Goal: Information Seeking & Learning: Learn about a topic

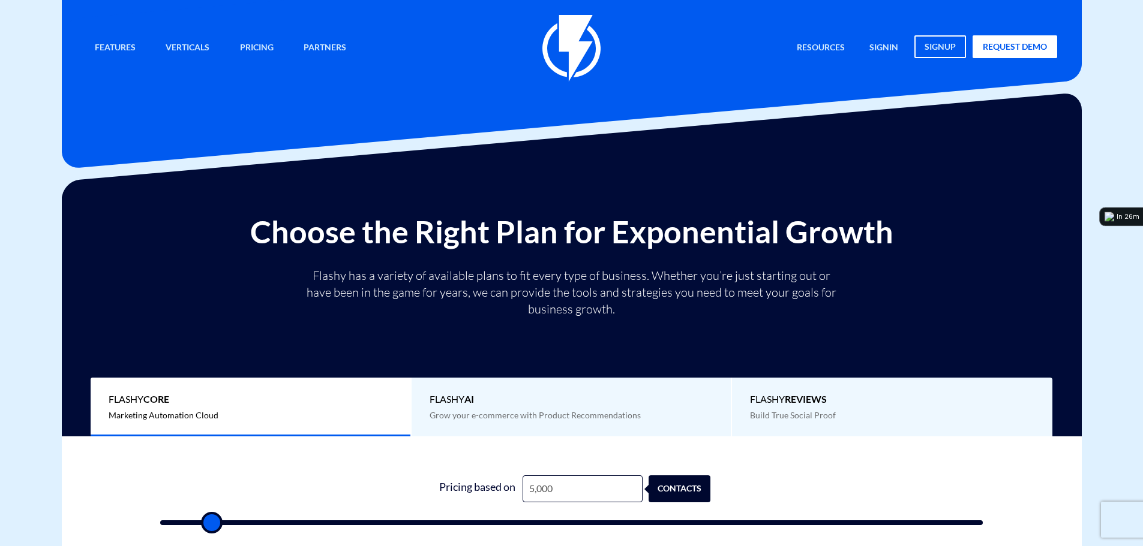
click at [281, 468] on div "0 Pricing based on 5,000 contacts" at bounding box center [571, 497] width 847 height 103
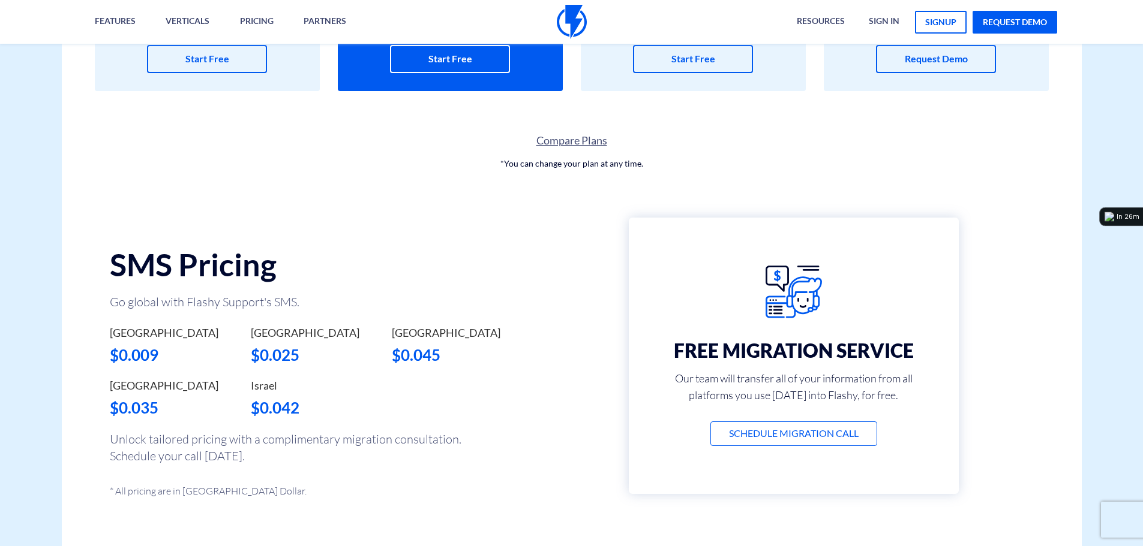
scroll to position [795, 0]
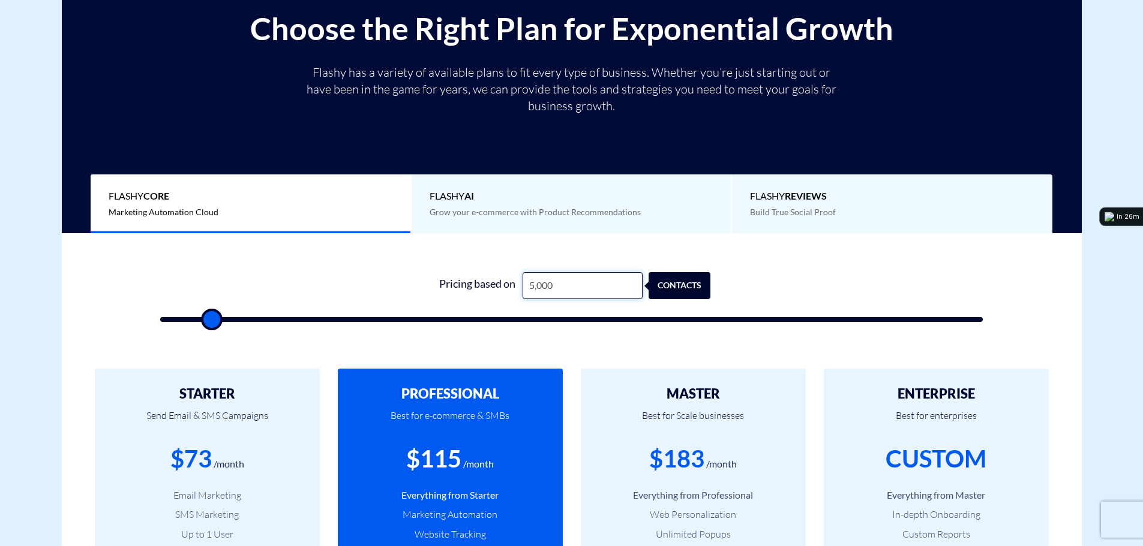
click at [550, 284] on input "5,000" at bounding box center [582, 285] width 120 height 27
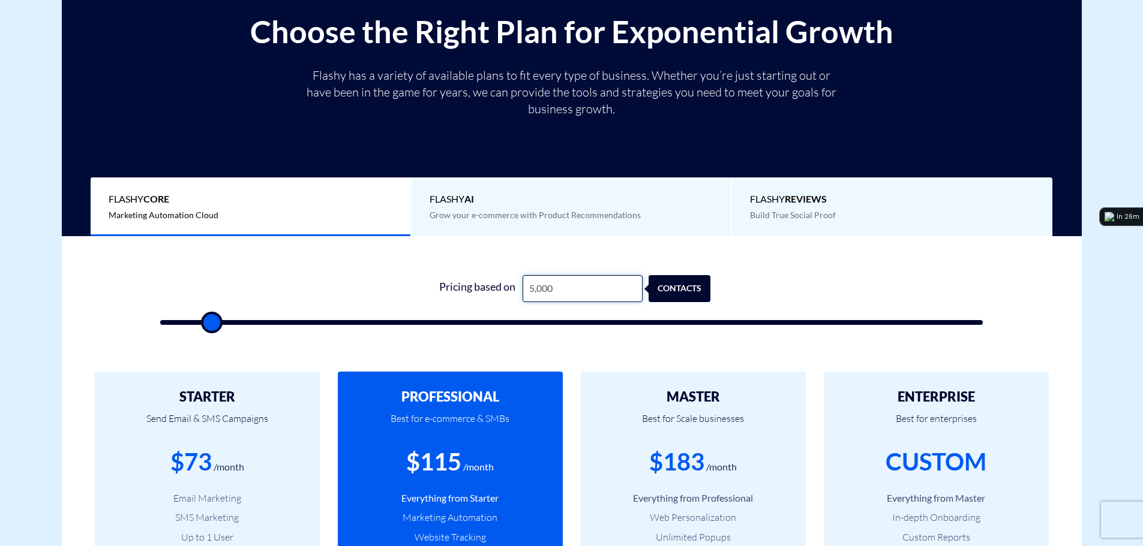
click at [550, 284] on input "5,000" at bounding box center [582, 288] width 120 height 27
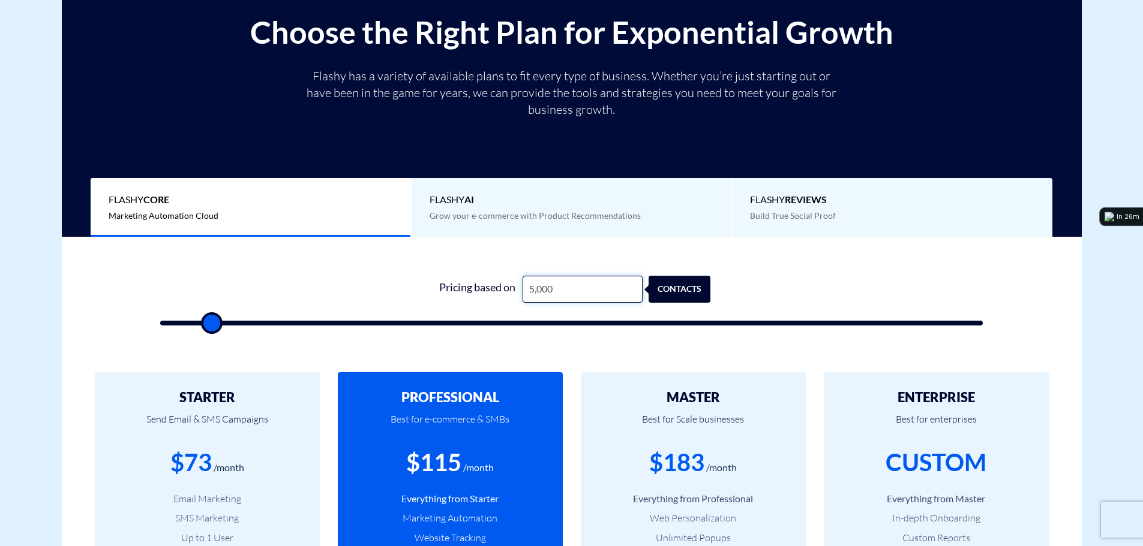
click at [550, 284] on input "5,000" at bounding box center [582, 289] width 120 height 27
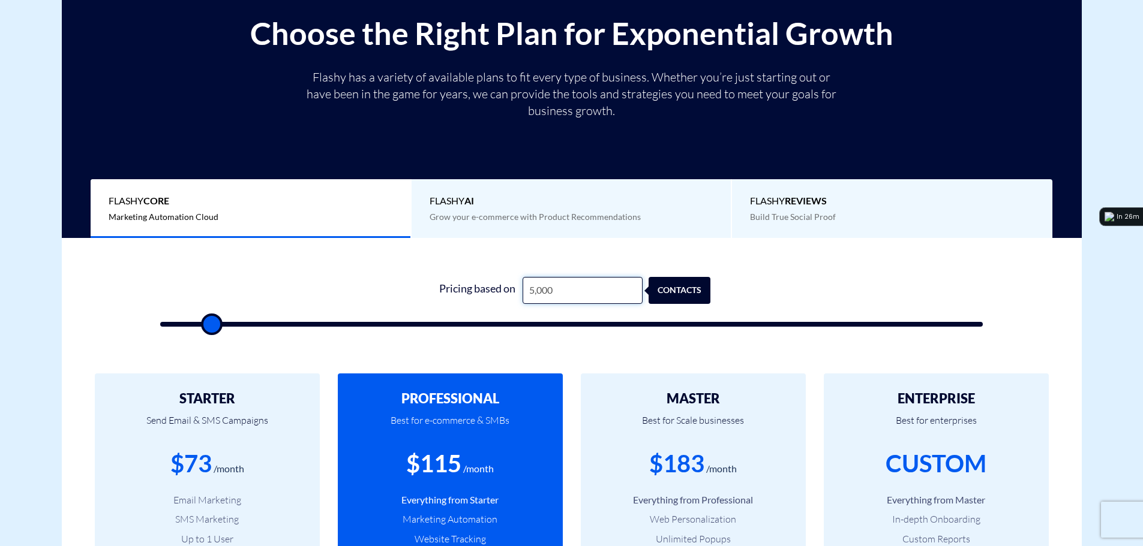
type input "4"
type input "500"
type input "40"
type input "500"
type input "400"
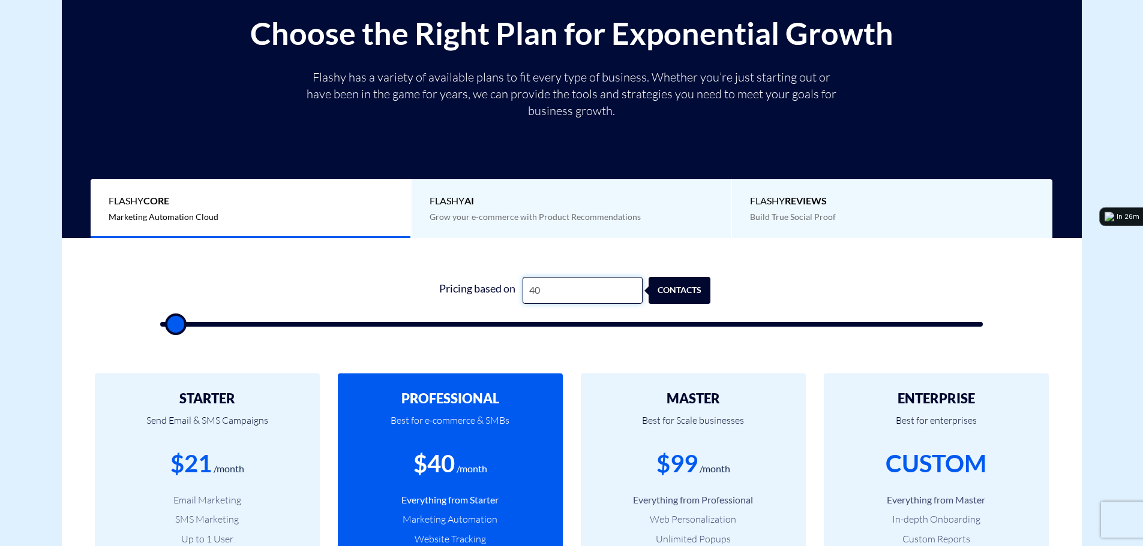
type input "500"
type input "4,000"
type input "4000"
type input "4,000"
click at [820, 273] on div "0 Pricing based on 4,000 contacts" at bounding box center [571, 298] width 847 height 103
